Goal: Information Seeking & Learning: Check status

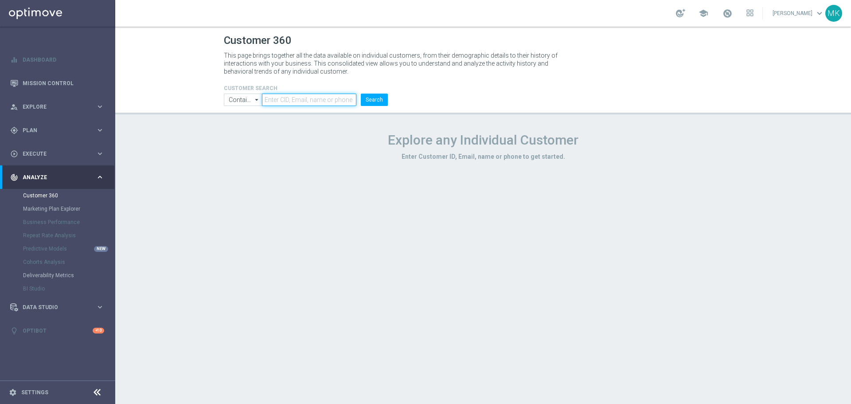
click at [307, 99] on input "text" at bounding box center [309, 99] width 94 height 12
paste input "1423150"
type input "1423150"
click at [377, 100] on button "Search" at bounding box center [374, 99] width 27 height 12
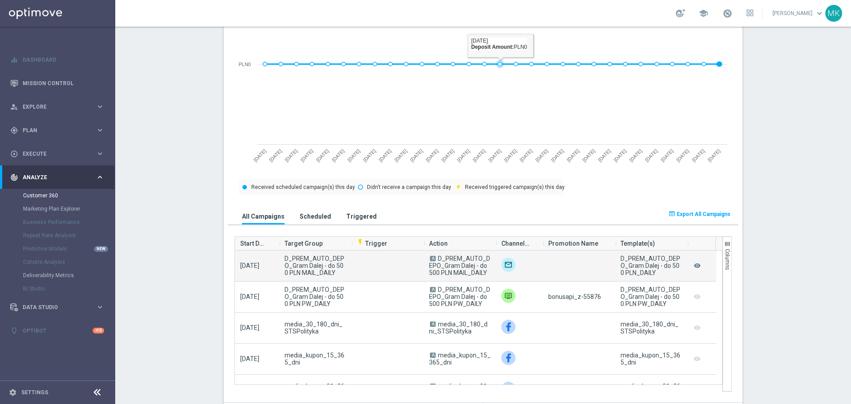
scroll to position [513, 0]
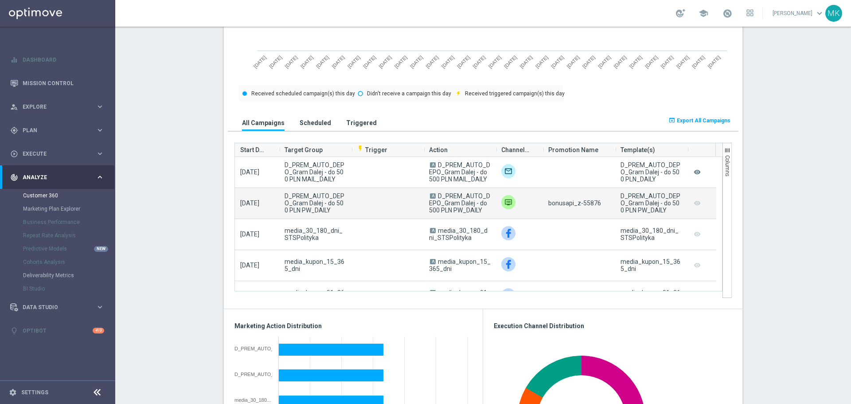
click at [582, 203] on span "bonusapi_z-55876" at bounding box center [574, 202] width 53 height 7
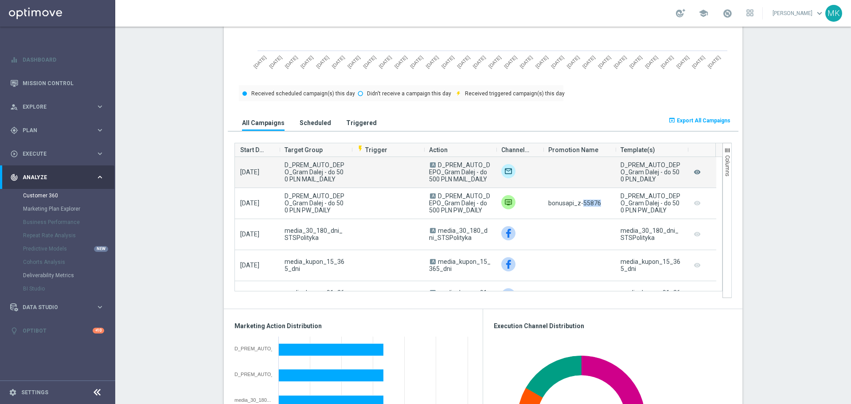
copy span "55876"
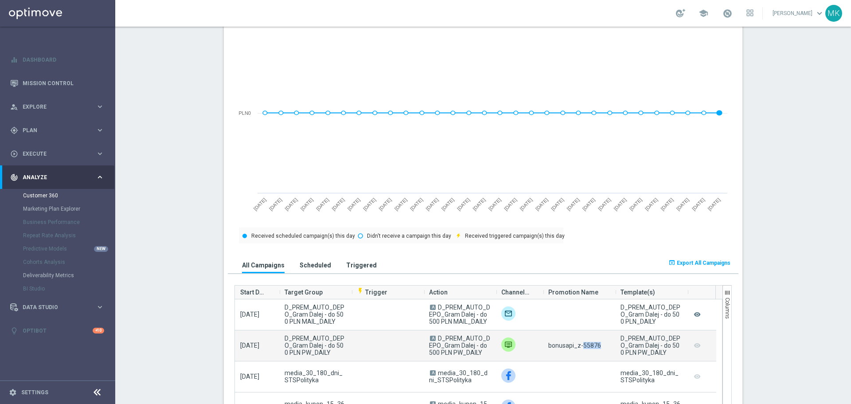
scroll to position [424, 0]
